Goal: Task Accomplishment & Management: Use online tool/utility

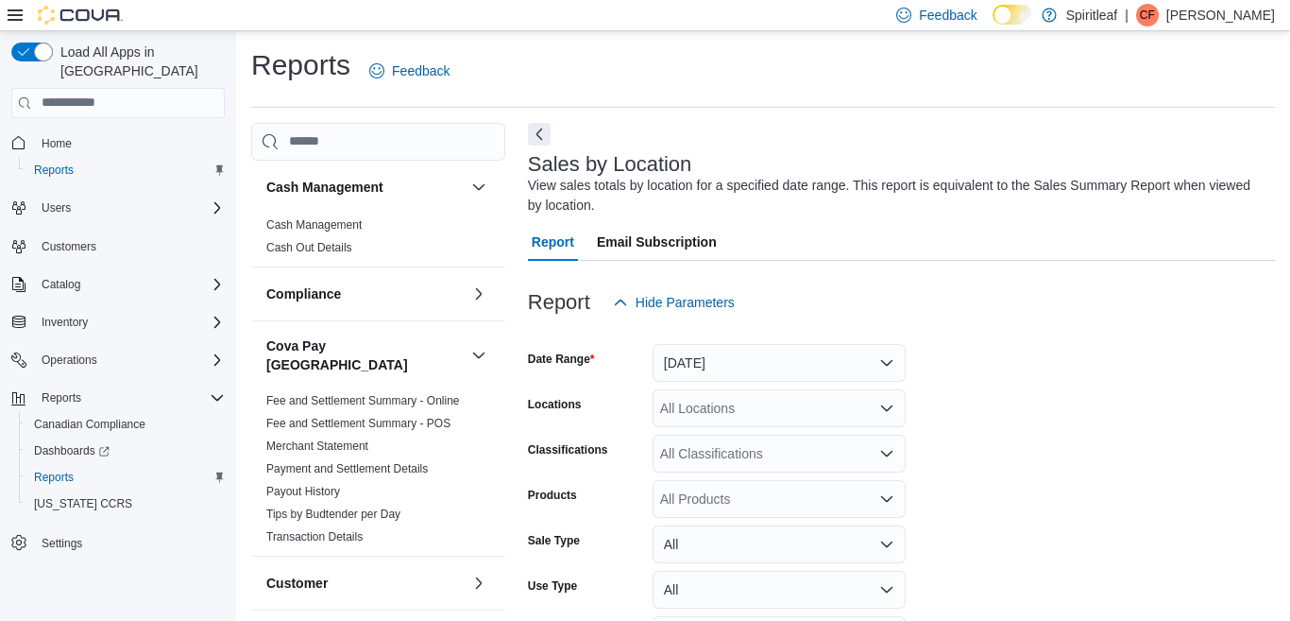
scroll to position [63, 0]
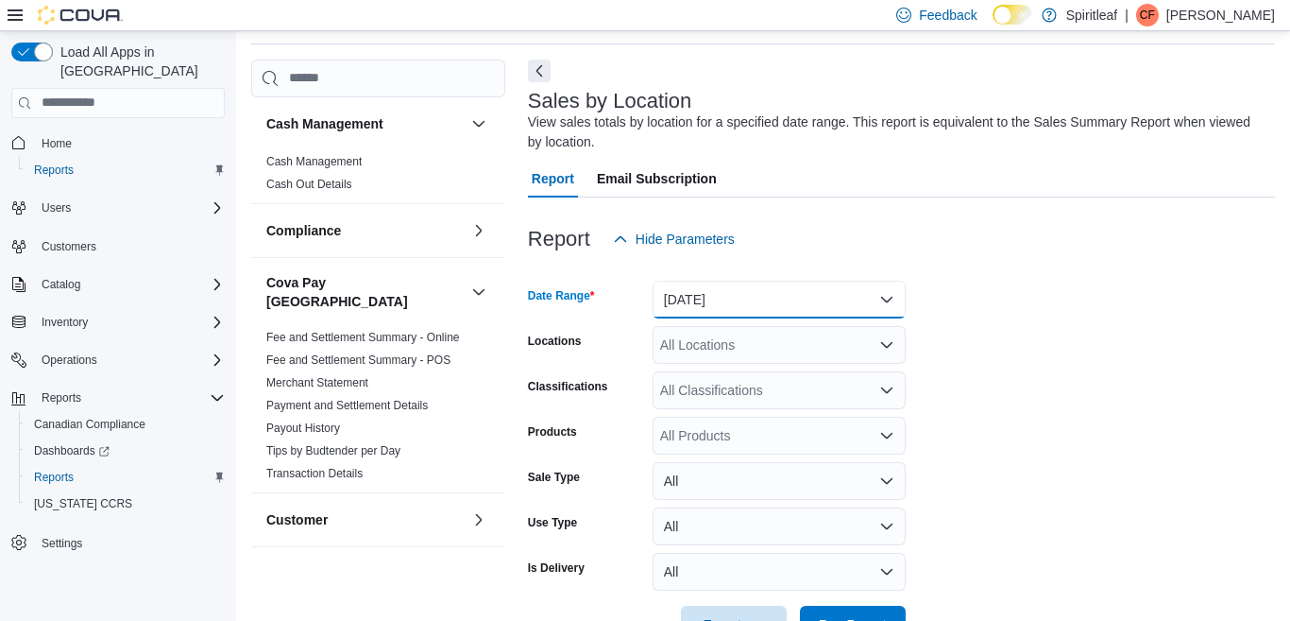
click at [885, 298] on button "[DATE]" at bounding box center [779, 300] width 253 height 38
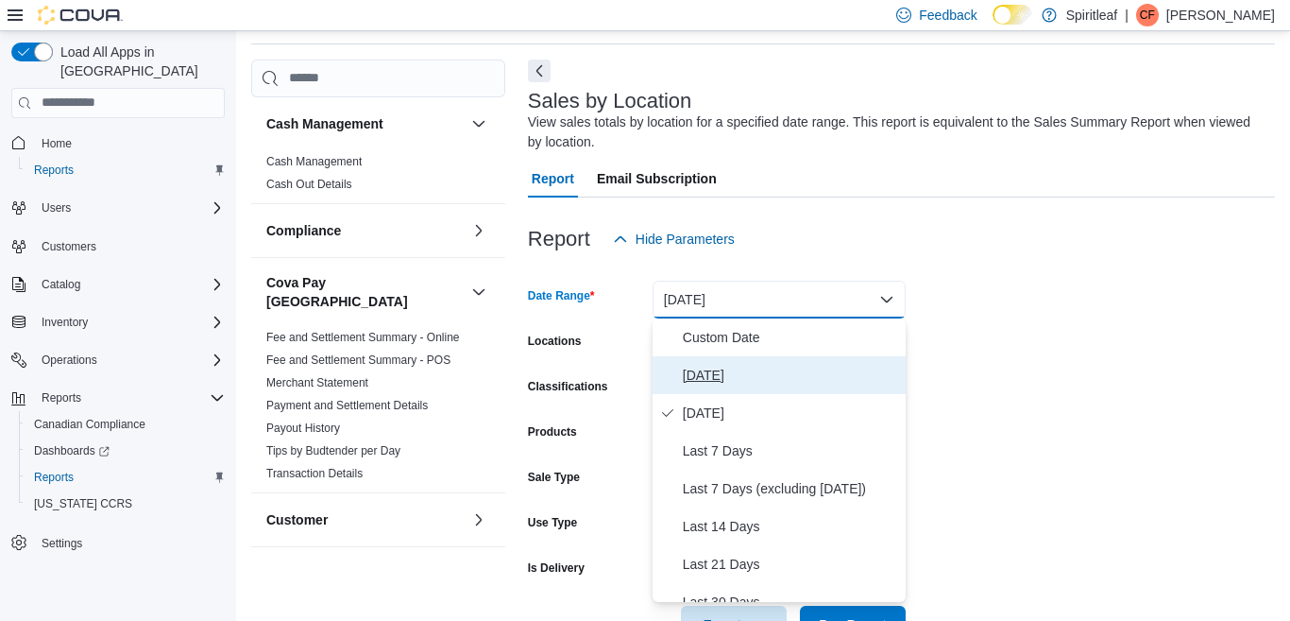
click at [702, 375] on span "[DATE]" at bounding box center [790, 375] width 215 height 23
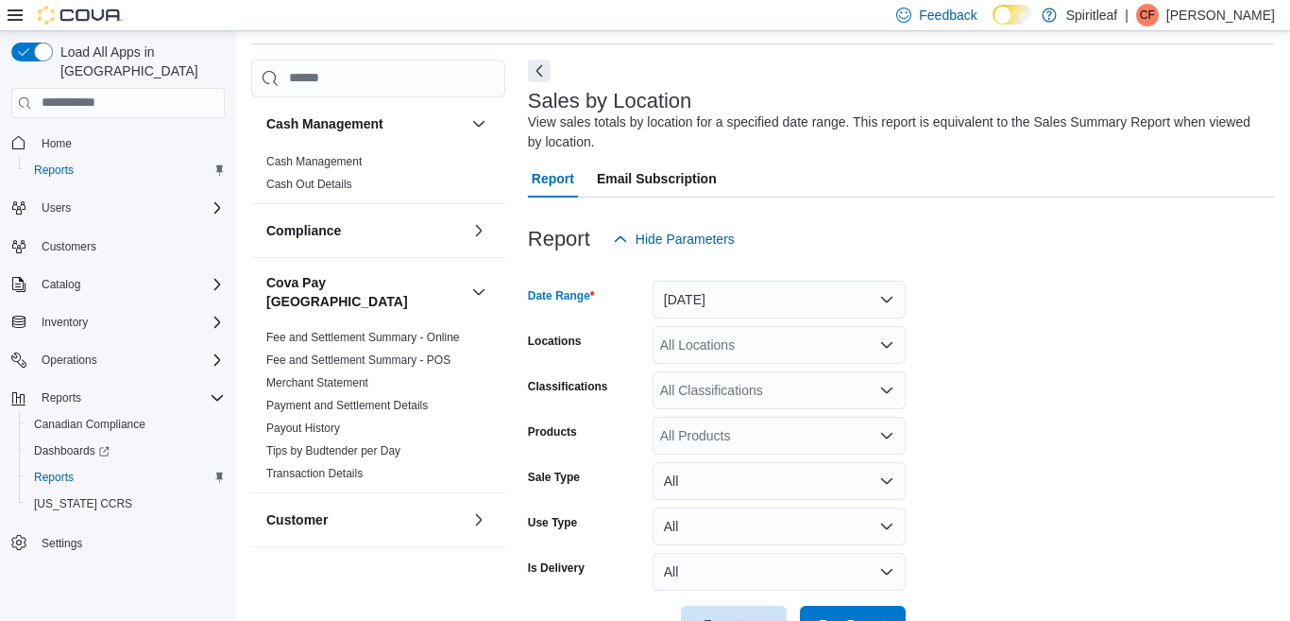
click at [725, 341] on div "All Locations" at bounding box center [779, 345] width 253 height 38
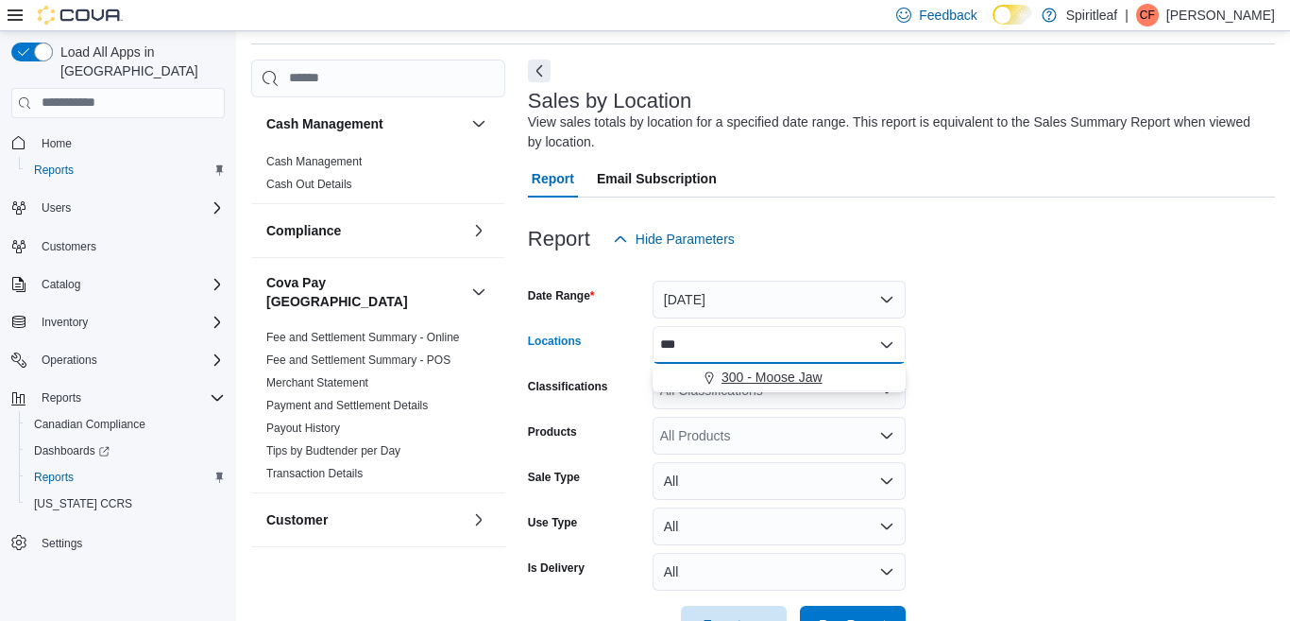
type input "***"
click at [785, 376] on span "300 - Moose Jaw" at bounding box center [772, 376] width 101 height 19
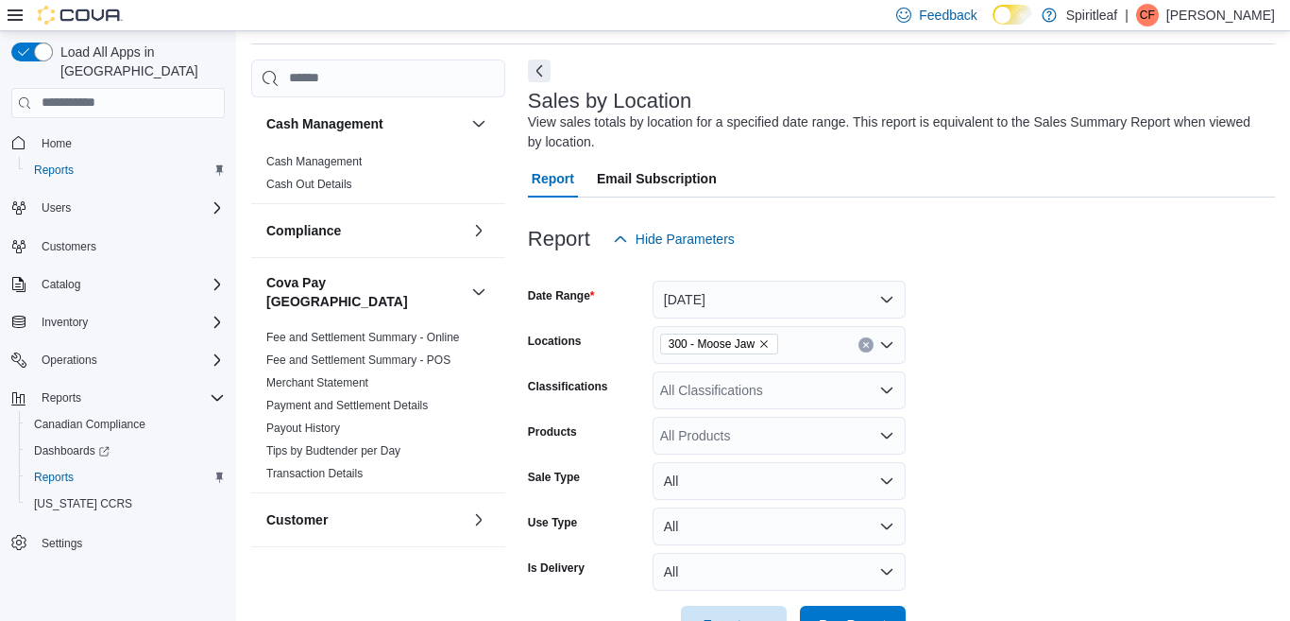
click at [1017, 313] on form "Date Range [DATE] Locations 300 - Moose Jaw Classifications All Classifications…" at bounding box center [901, 450] width 747 height 385
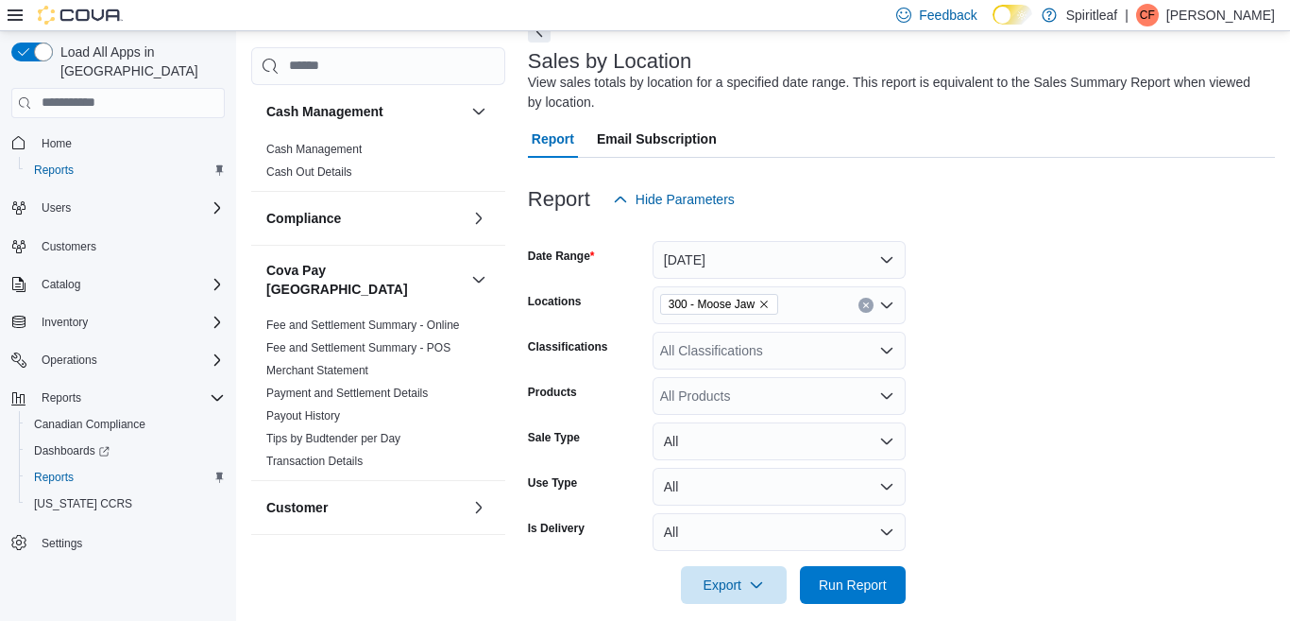
scroll to position [124, 0]
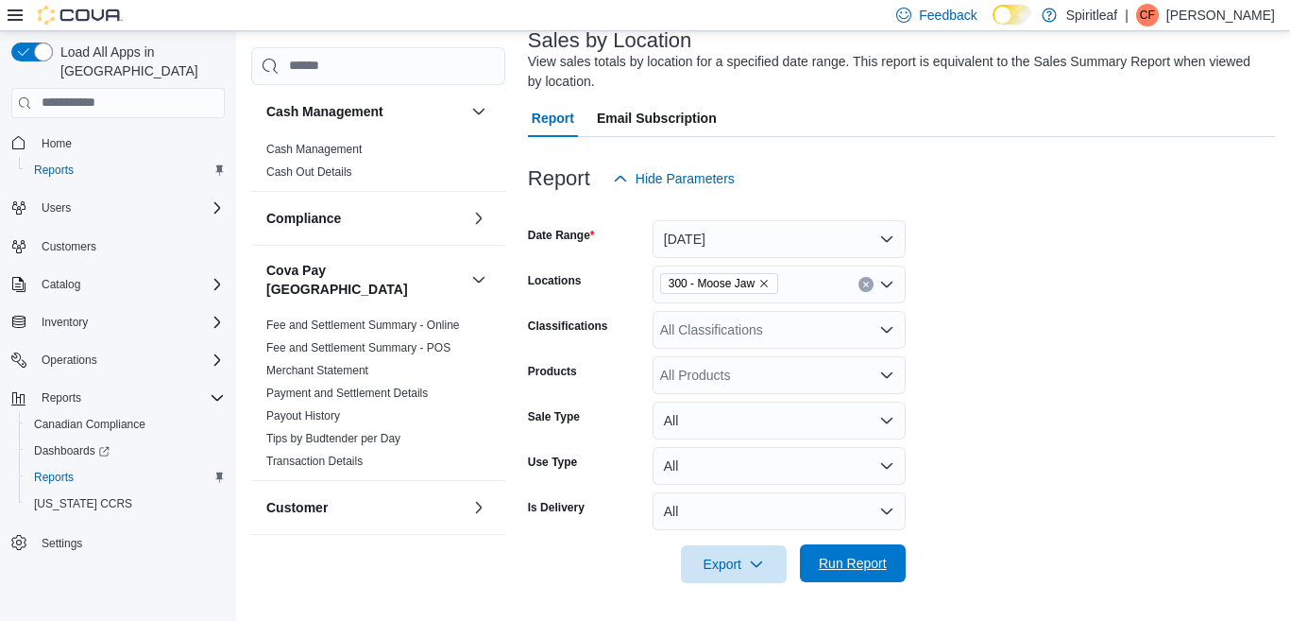
click at [855, 557] on span "Run Report" at bounding box center [853, 563] width 68 height 19
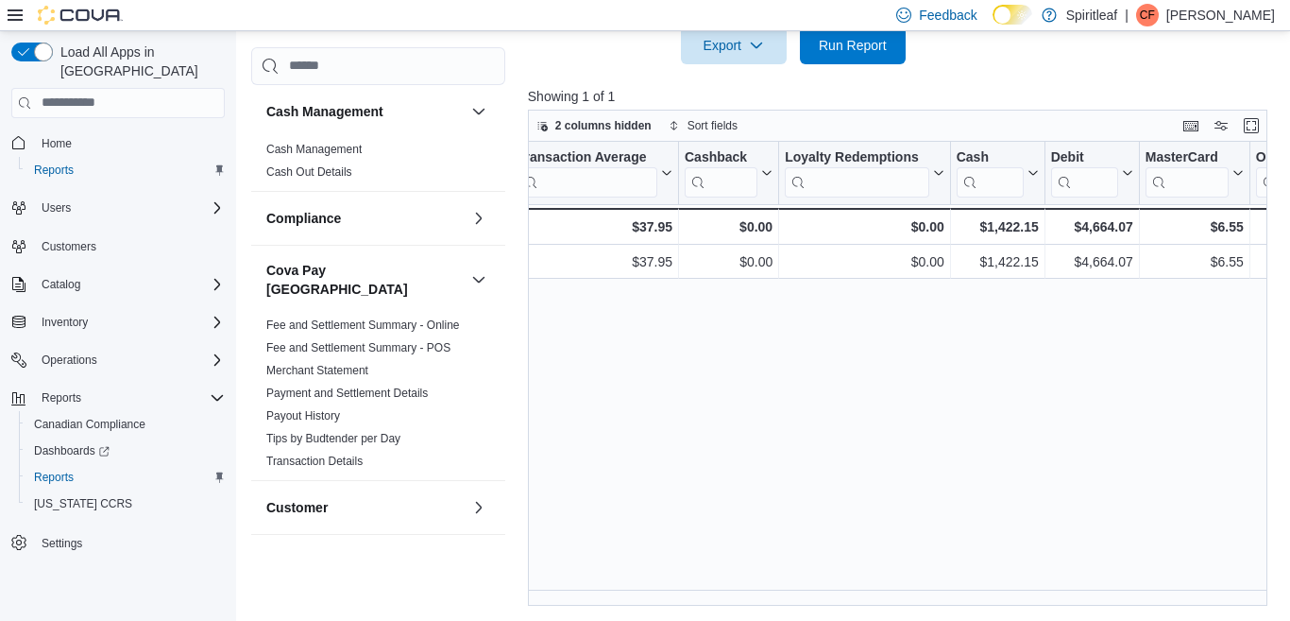
scroll to position [0, 1930]
